Goal: Check status

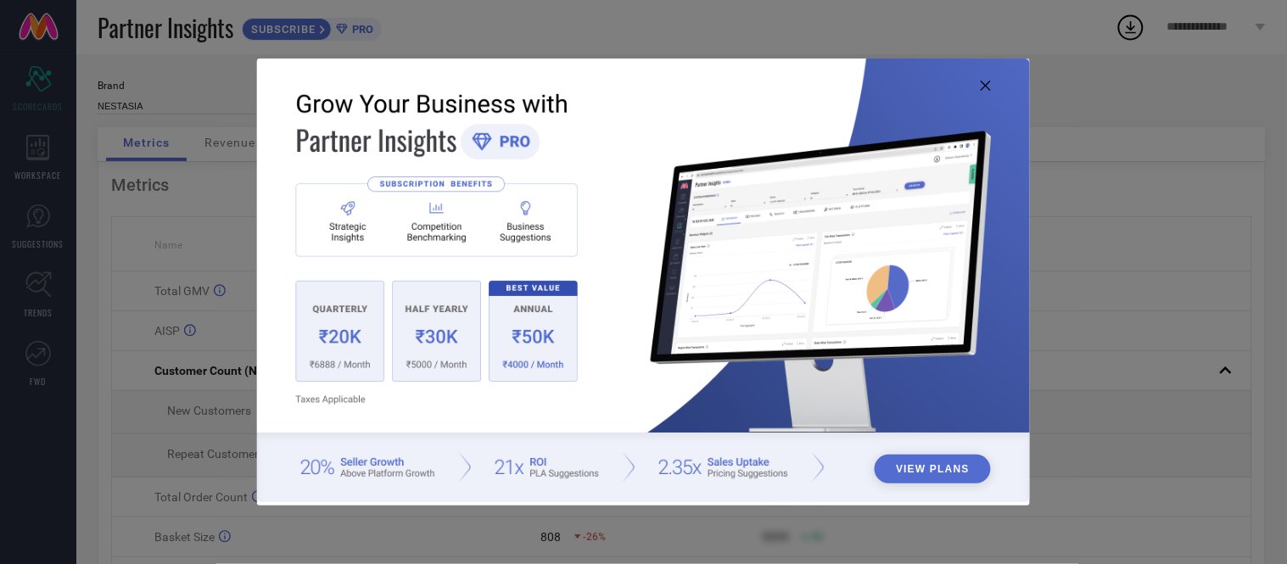
click at [986, 85] on icon at bounding box center [985, 86] width 10 height 10
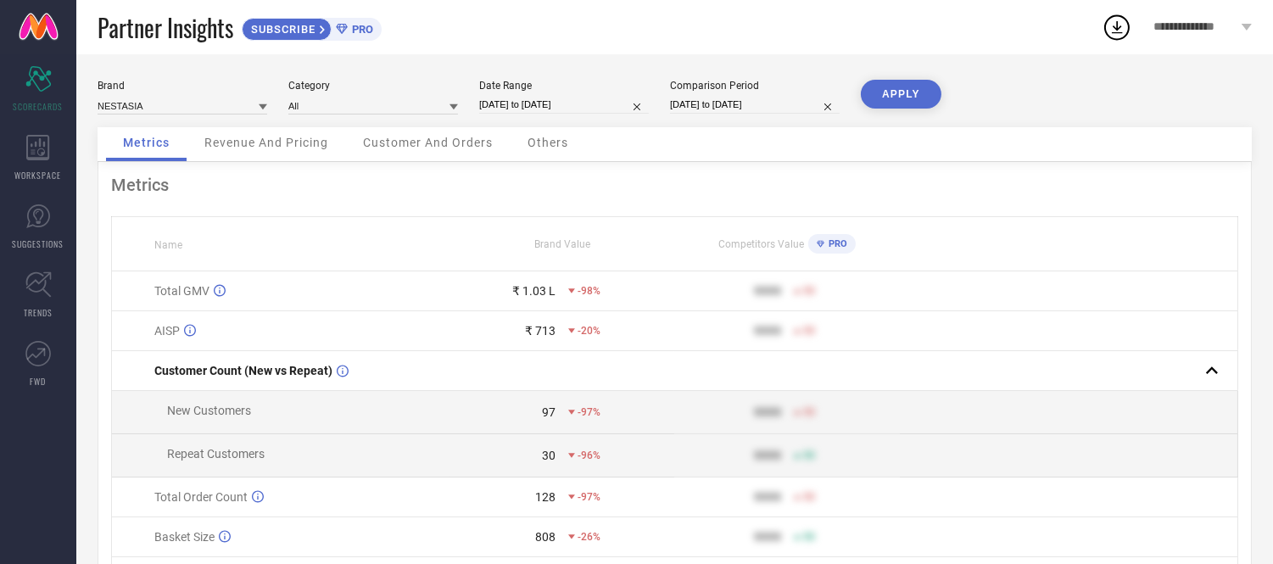
select select "8"
select select "2025"
select select "9"
select select "2025"
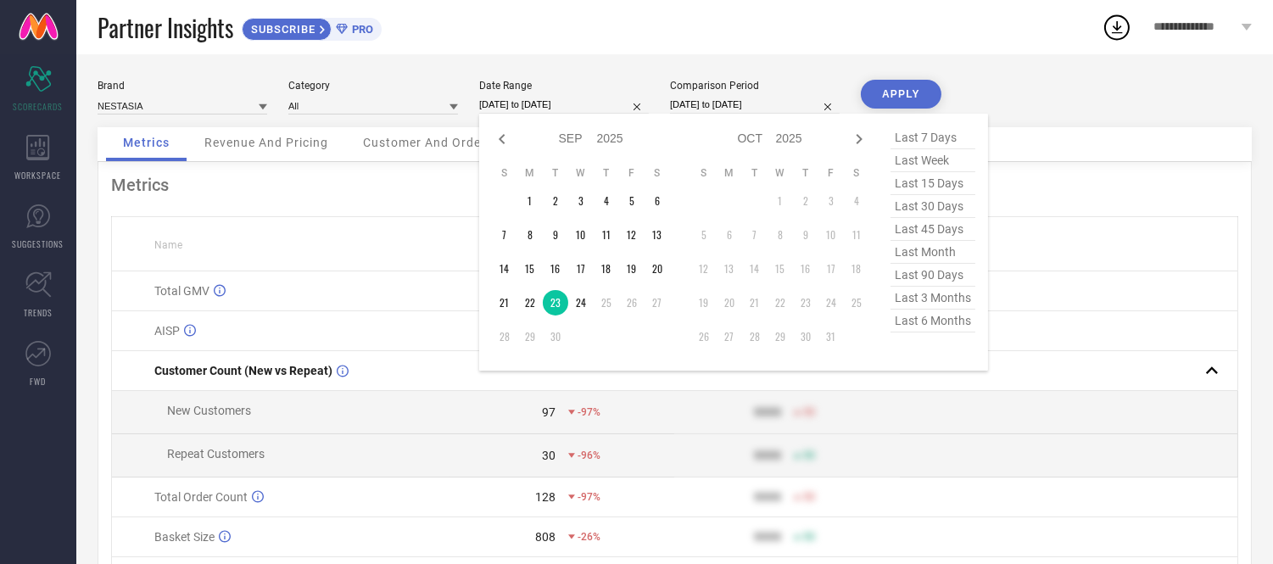
click at [594, 105] on input "[DATE] to [DATE]" at bounding box center [564, 105] width 170 height 18
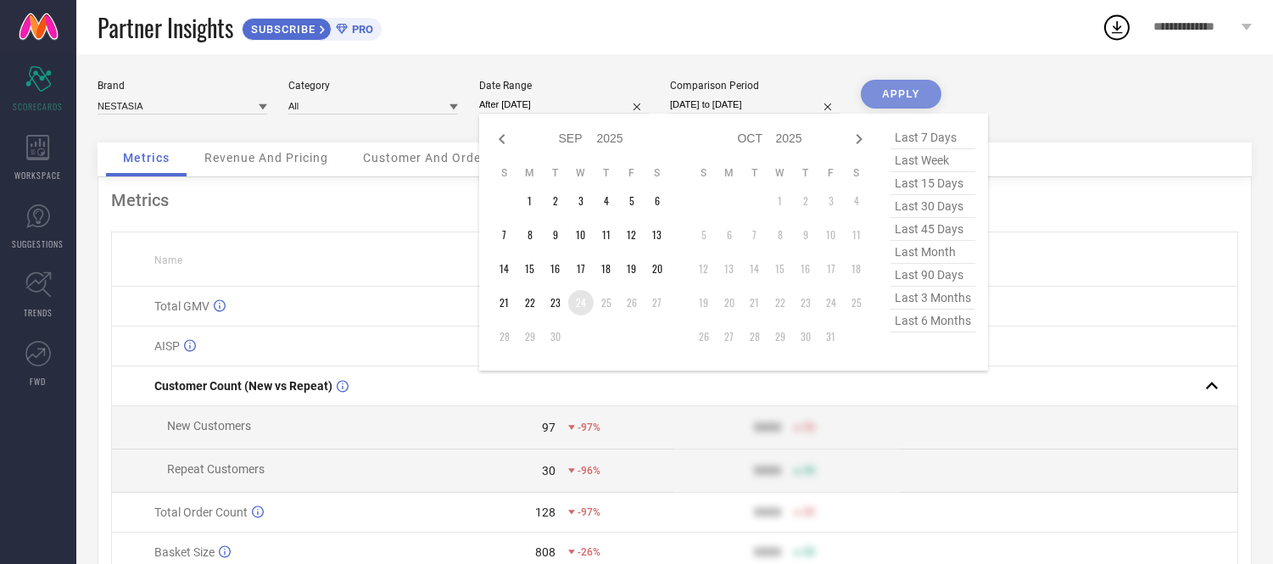
click at [579, 301] on td "24" at bounding box center [580, 302] width 25 height 25
type input "[DATE] to [DATE]"
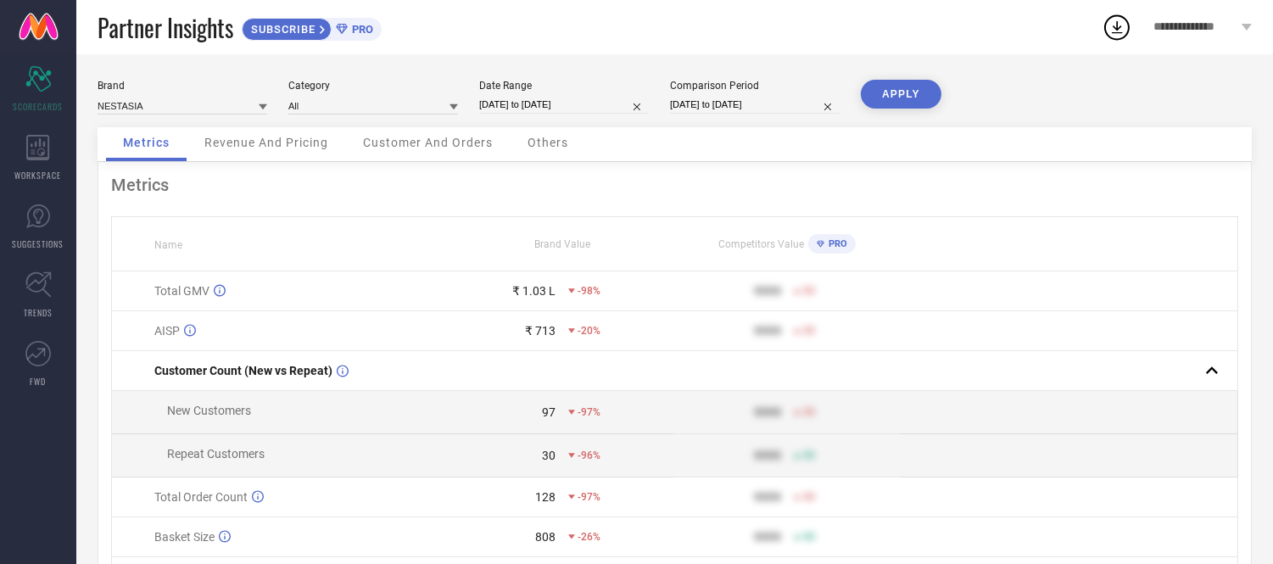
click at [890, 87] on button "APPLY" at bounding box center [901, 94] width 81 height 29
click at [555, 142] on span "Others" at bounding box center [548, 143] width 41 height 14
